Goal: Task Accomplishment & Management: Use online tool/utility

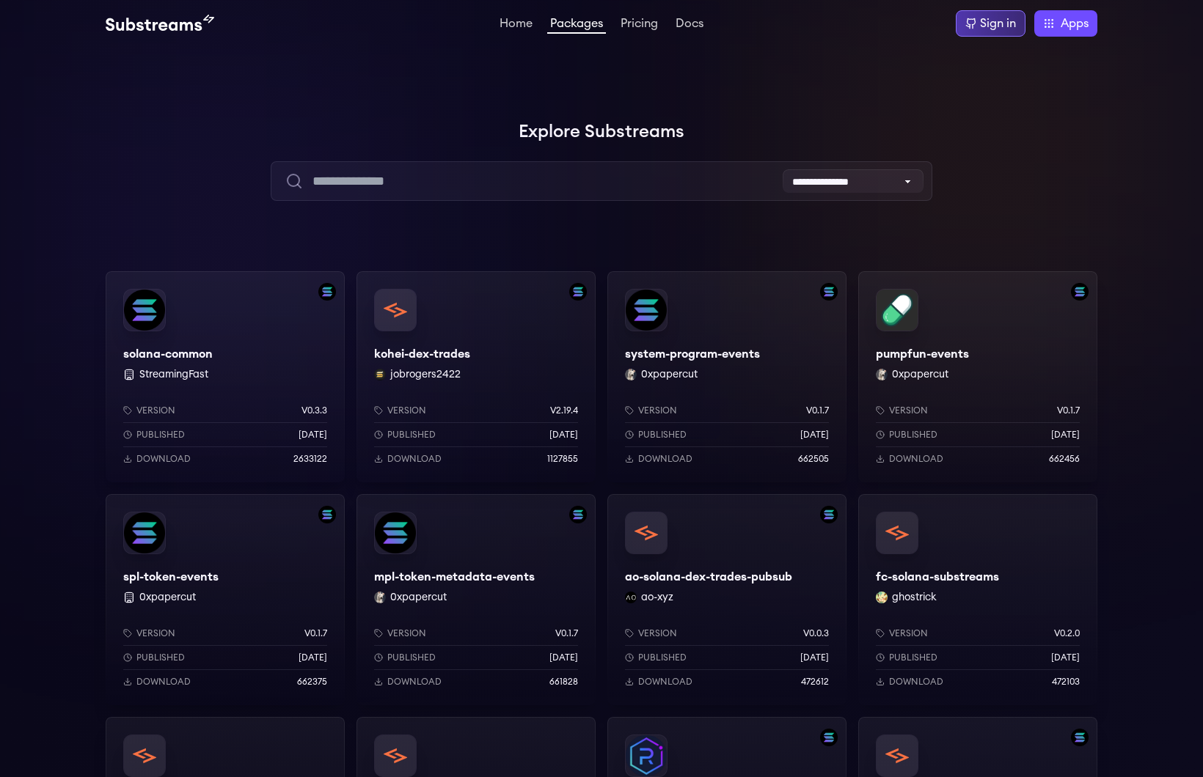
click at [992, 29] on div "Sign in" at bounding box center [998, 24] width 36 height 18
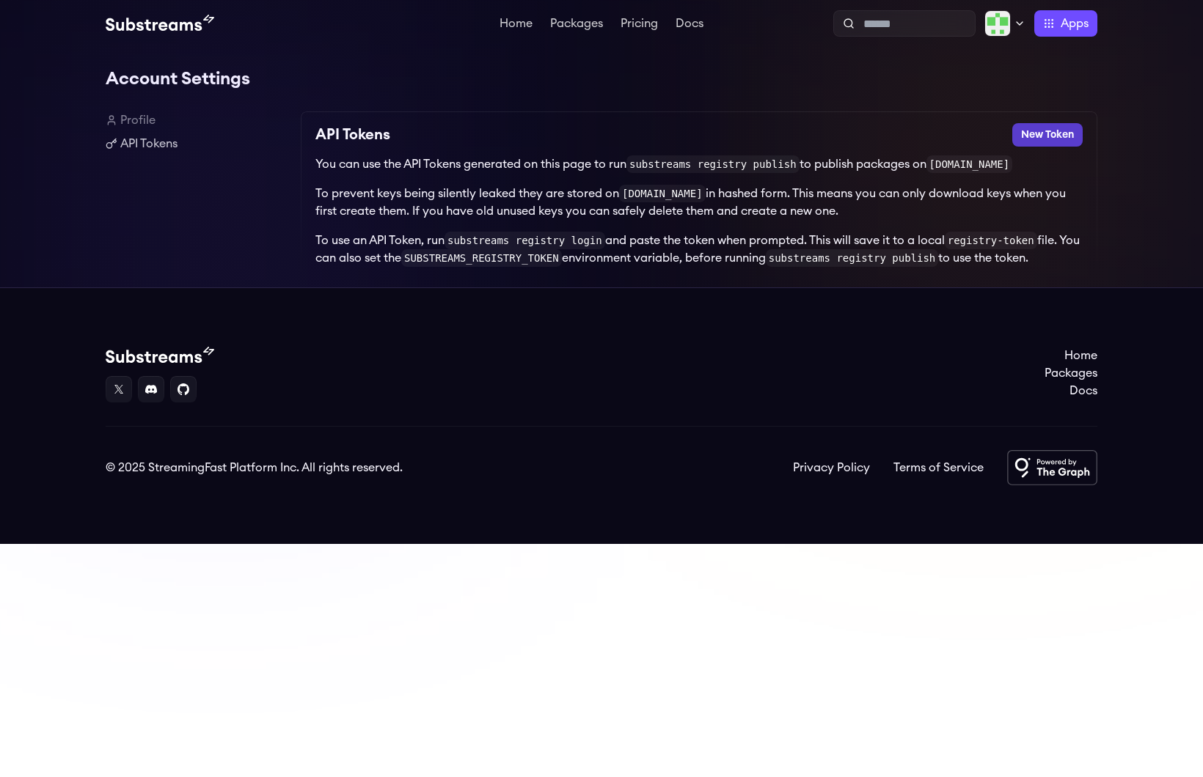
click at [1041, 135] on button "New Token" at bounding box center [1047, 134] width 70 height 23
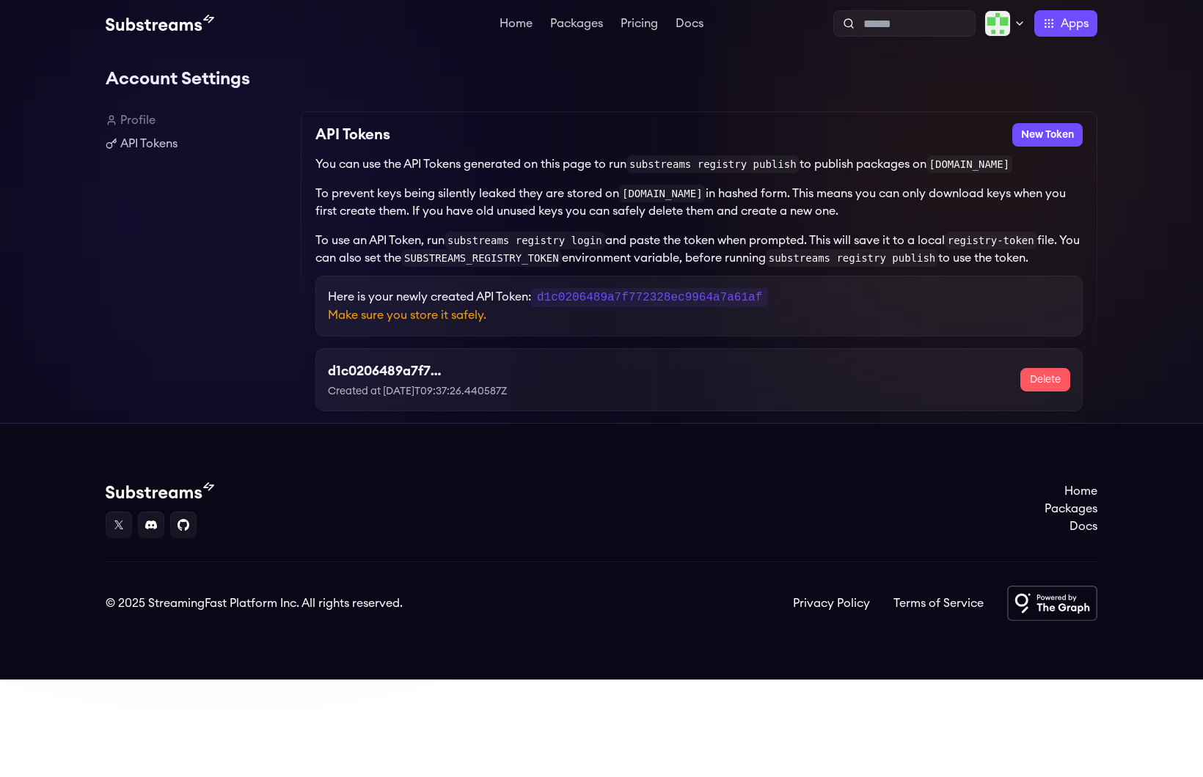
click at [596, 307] on code "d1c0206489a7f772328ec9964a7a61af" at bounding box center [649, 297] width 237 height 19
copy code "d1c0206489a7f772328ec9964a7a61af"
